Goal: Navigation & Orientation: Find specific page/section

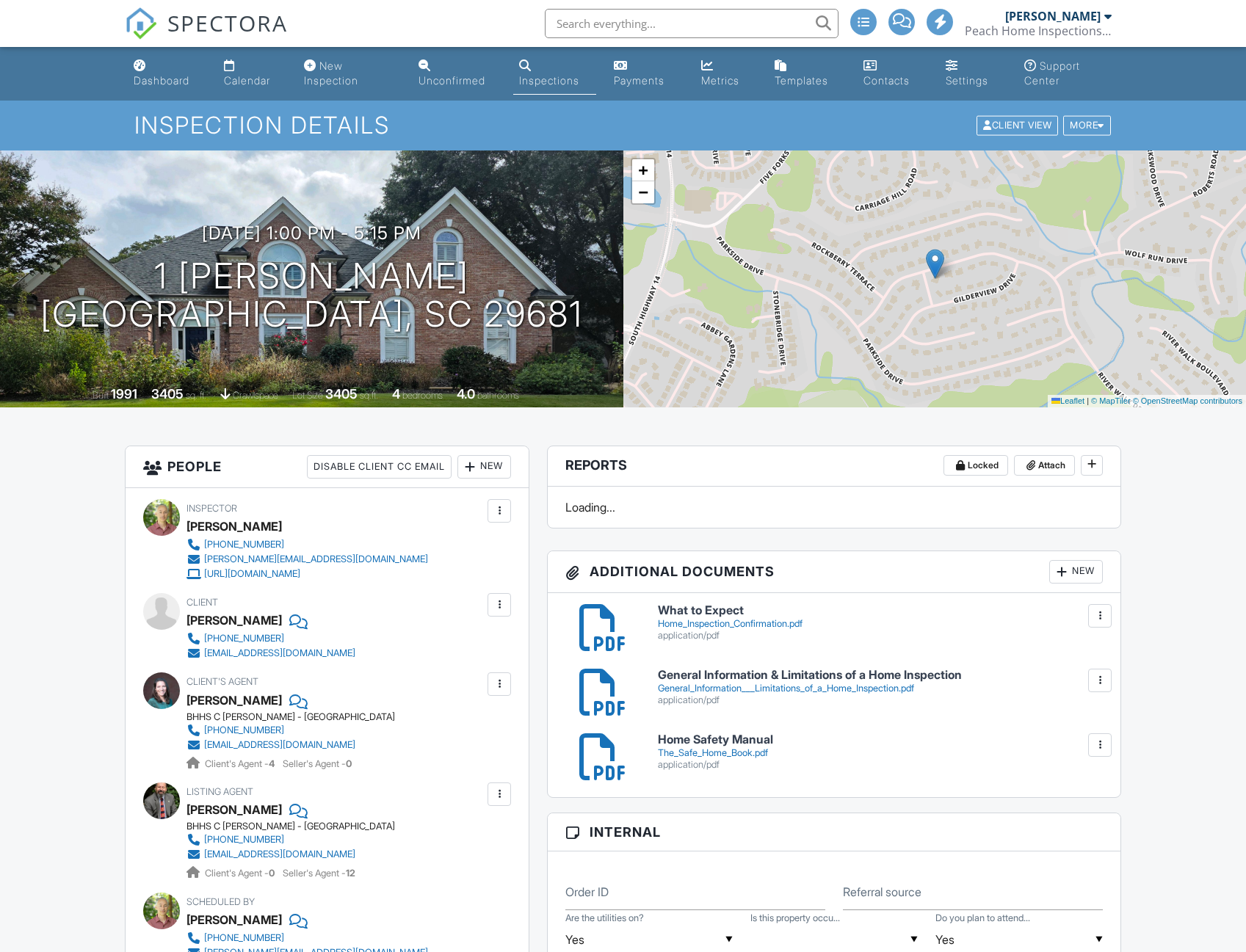
click at [328, 76] on div "New Inspection" at bounding box center [331, 73] width 54 height 27
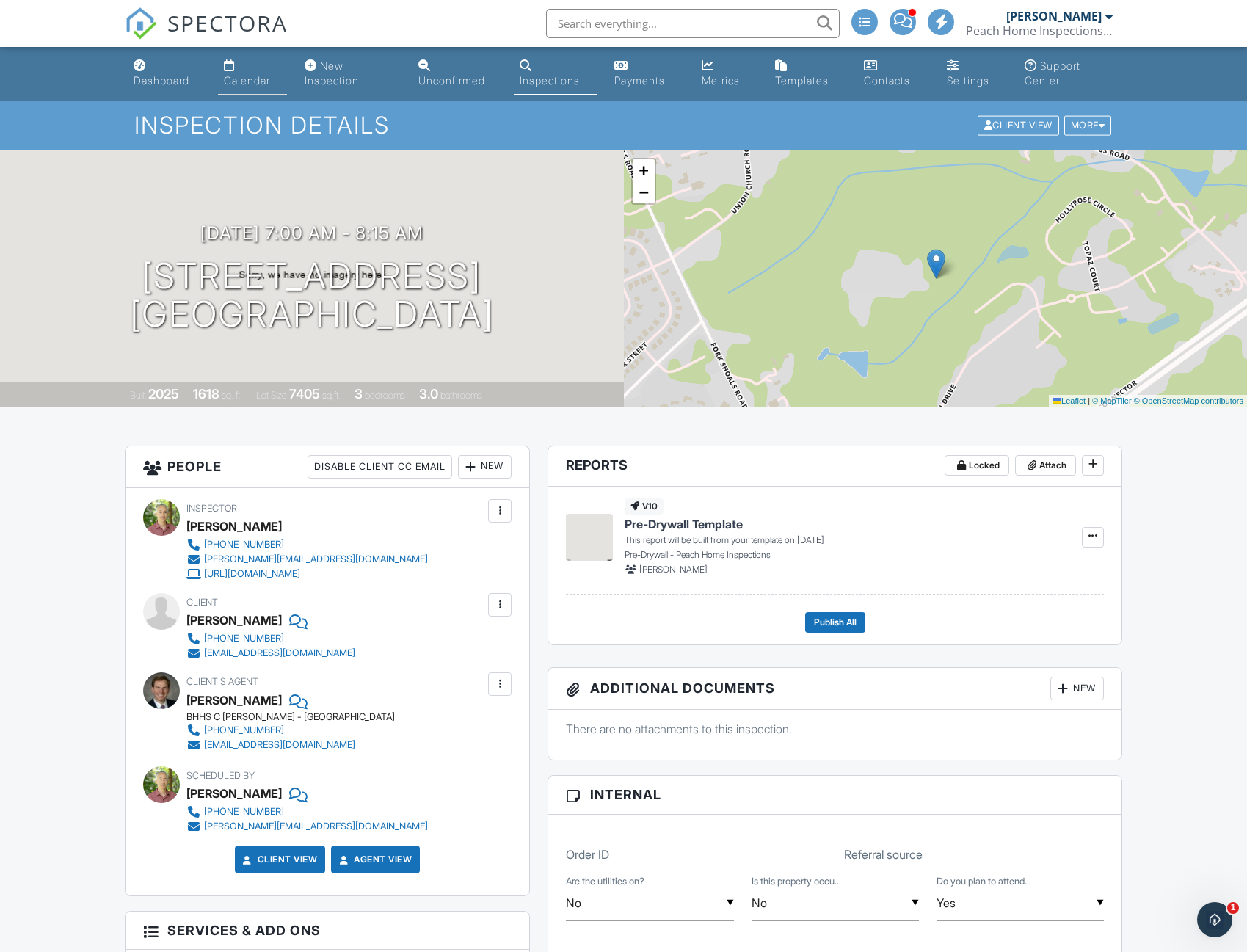
click at [259, 83] on div "Calendar" at bounding box center [247, 79] width 46 height 12
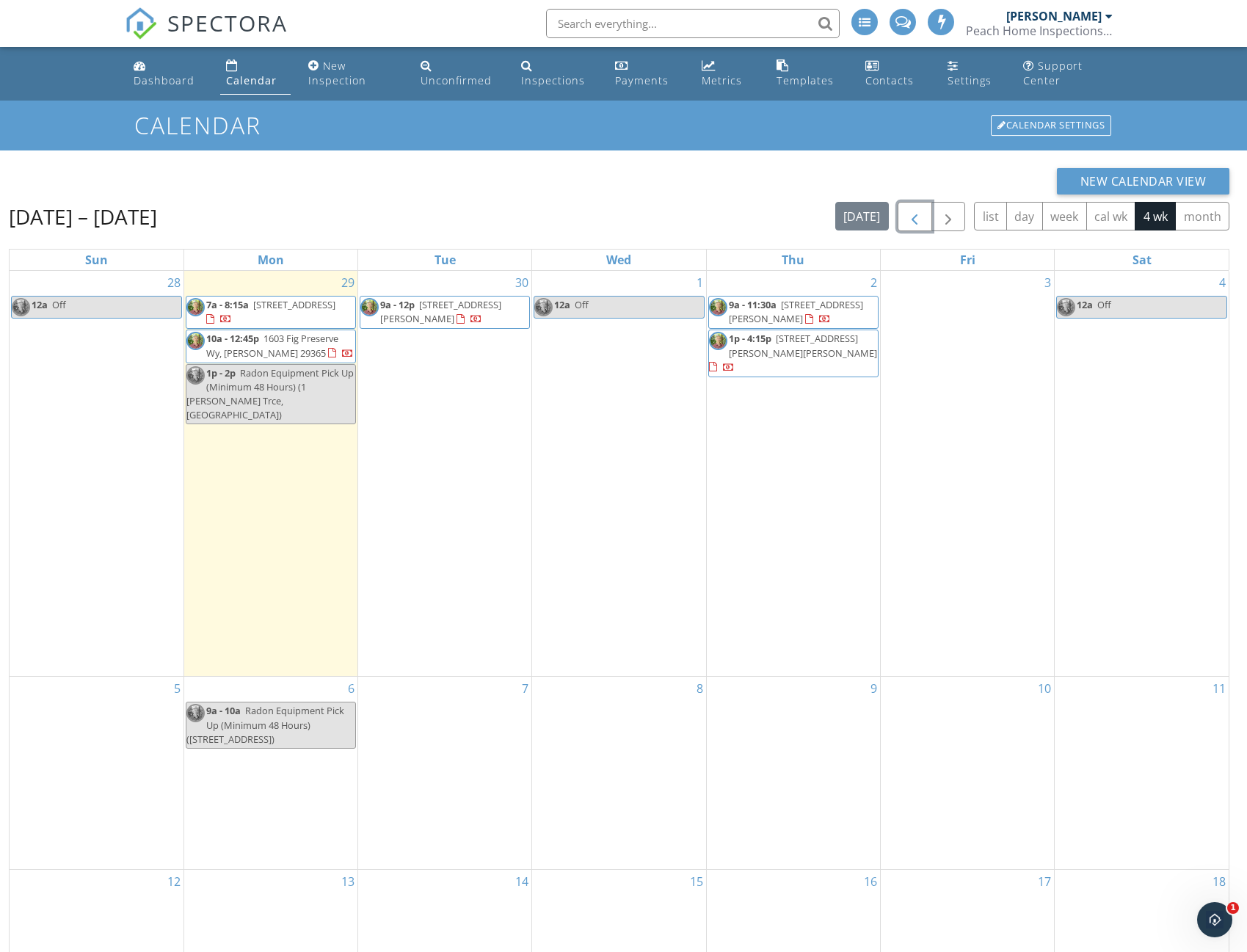
click at [911, 209] on span "button" at bounding box center [914, 217] width 18 height 18
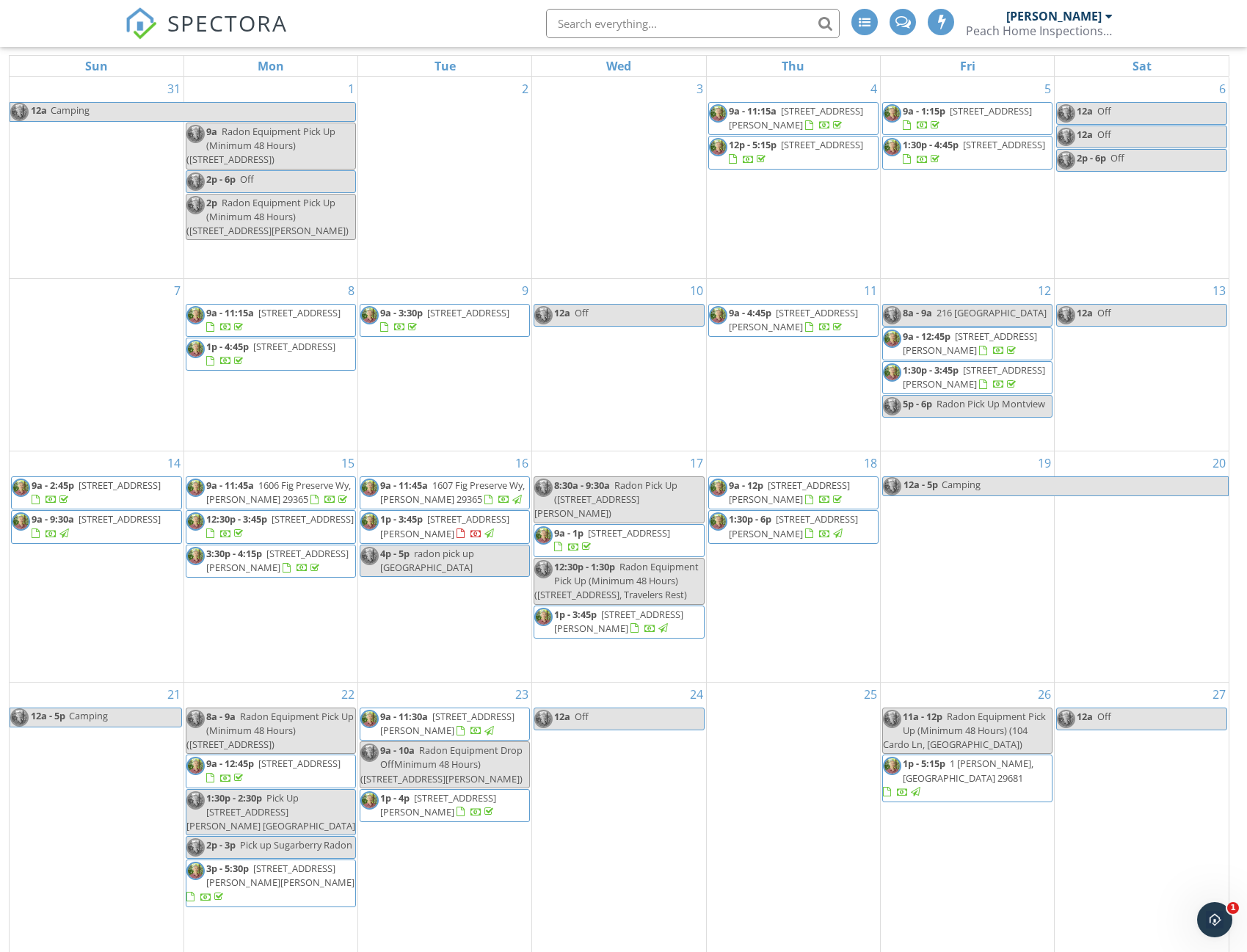
scroll to position [211, 0]
